Goal: Transaction & Acquisition: Purchase product/service

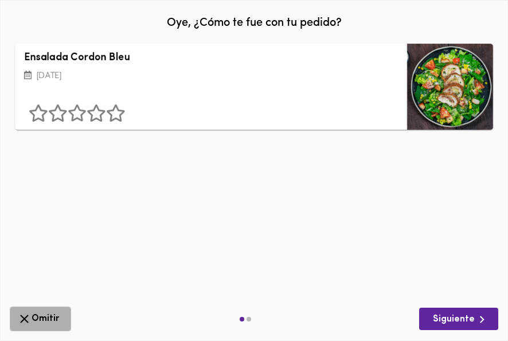
click at [48, 316] on span "Omitir" at bounding box center [40, 318] width 46 height 14
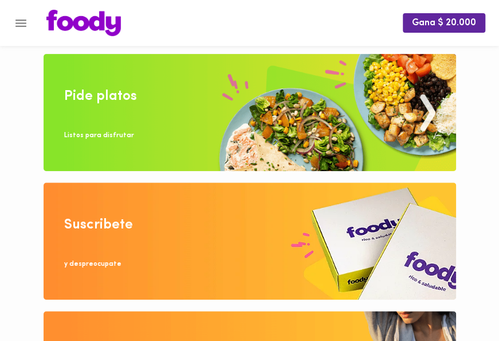
scroll to position [57, 0]
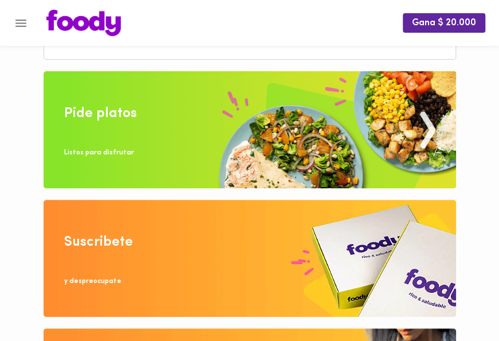
click at [290, 141] on img at bounding box center [250, 129] width 413 height 117
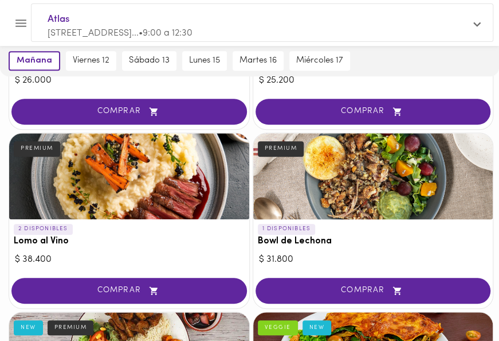
scroll to position [229, 0]
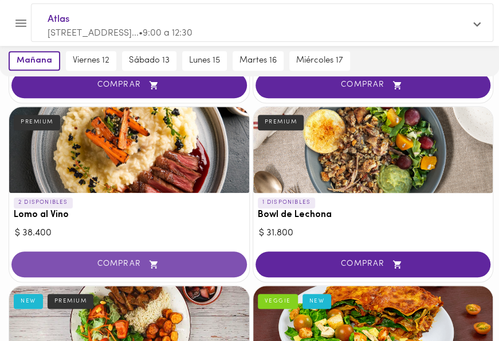
click at [114, 263] on span "COMPRAR" at bounding box center [129, 264] width 207 height 10
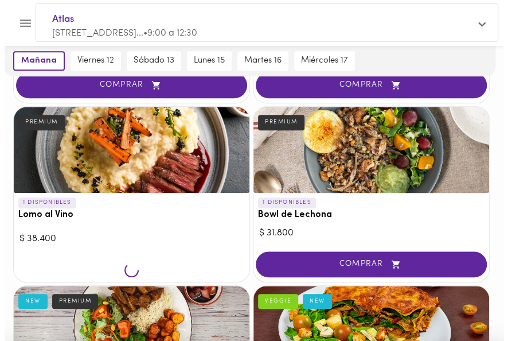
scroll to position [230, 0]
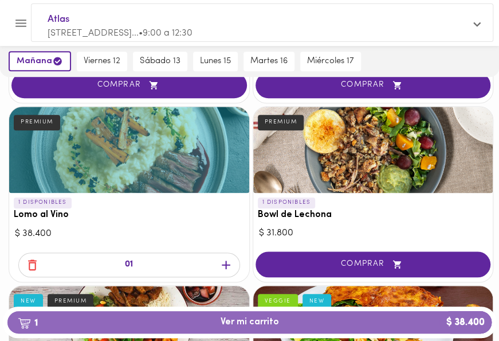
drag, startPoint x: 277, startPoint y: 324, endPoint x: 287, endPoint y: 322, distance: 10.5
click at [277, 324] on span "1 Ver mi carrito $ 38.400" at bounding box center [250, 321] width 58 height 11
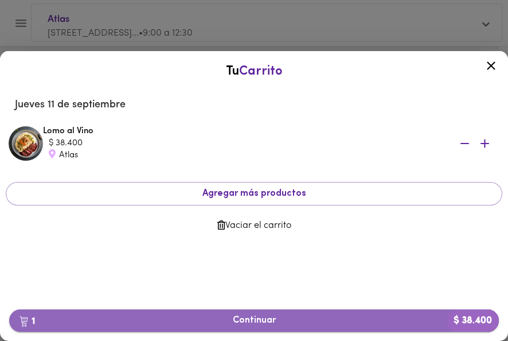
click at [266, 320] on span "1 Continuar $ 38.400" at bounding box center [253, 320] width 471 height 11
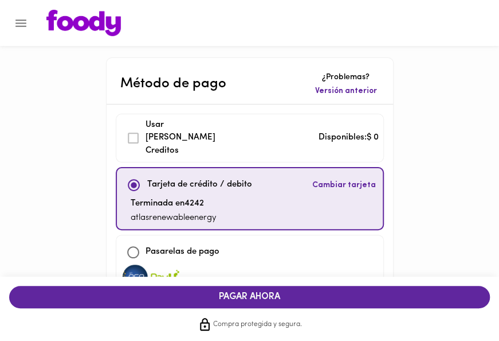
click at [267, 296] on span "PAGAR AHORA" at bounding box center [250, 296] width 458 height 11
